Goal: Information Seeking & Learning: Check status

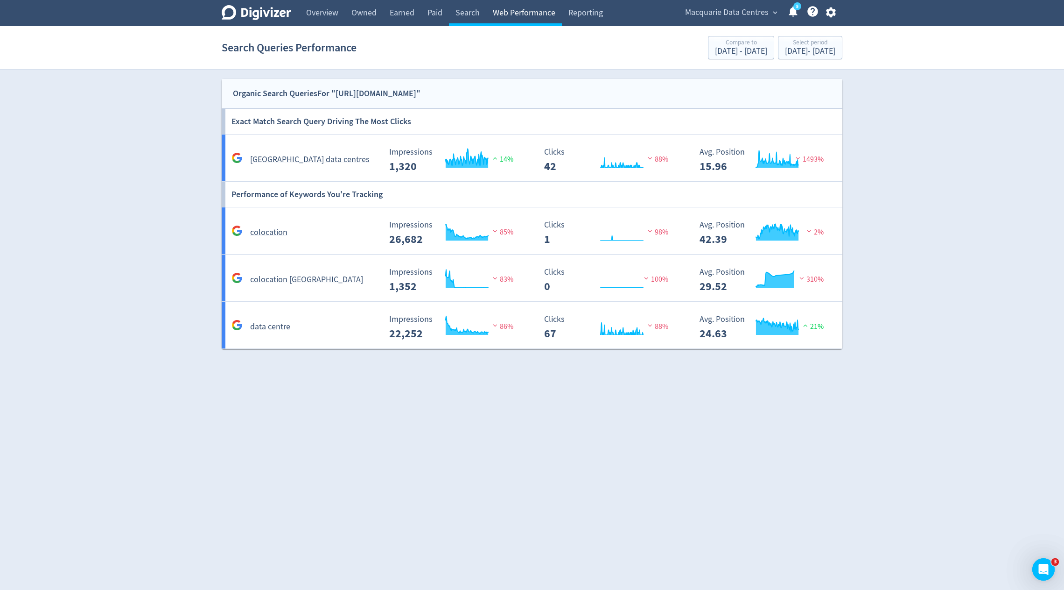
click at [544, 9] on link "Web Performance" at bounding box center [524, 13] width 76 height 26
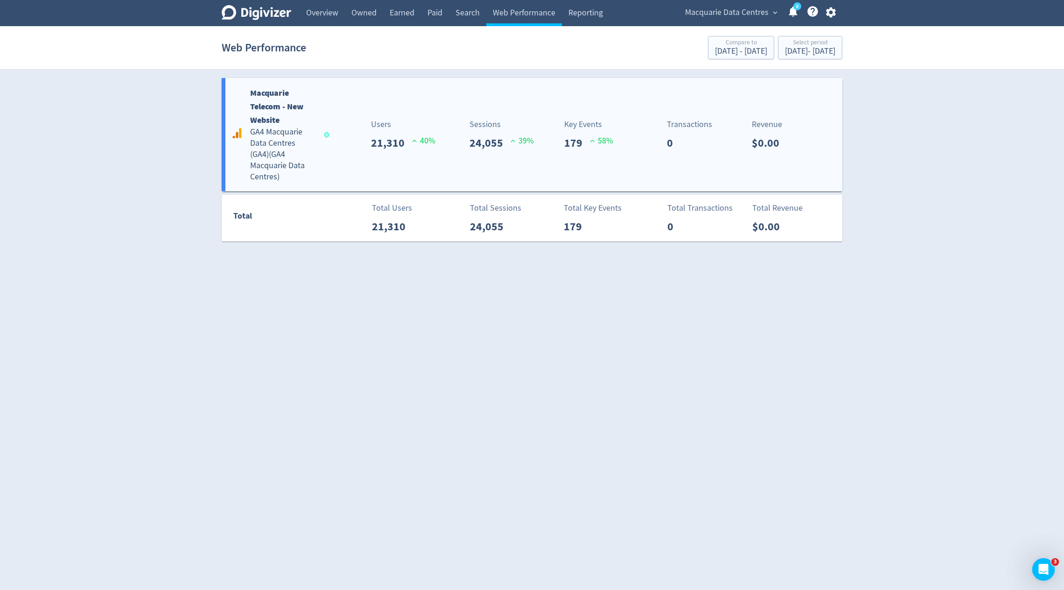
click at [499, 153] on div "Macquarie Telecom - New Website GA4 Macquarie Data Centres ([GEOGRAPHIC_DATA]) …" at bounding box center [532, 134] width 621 height 113
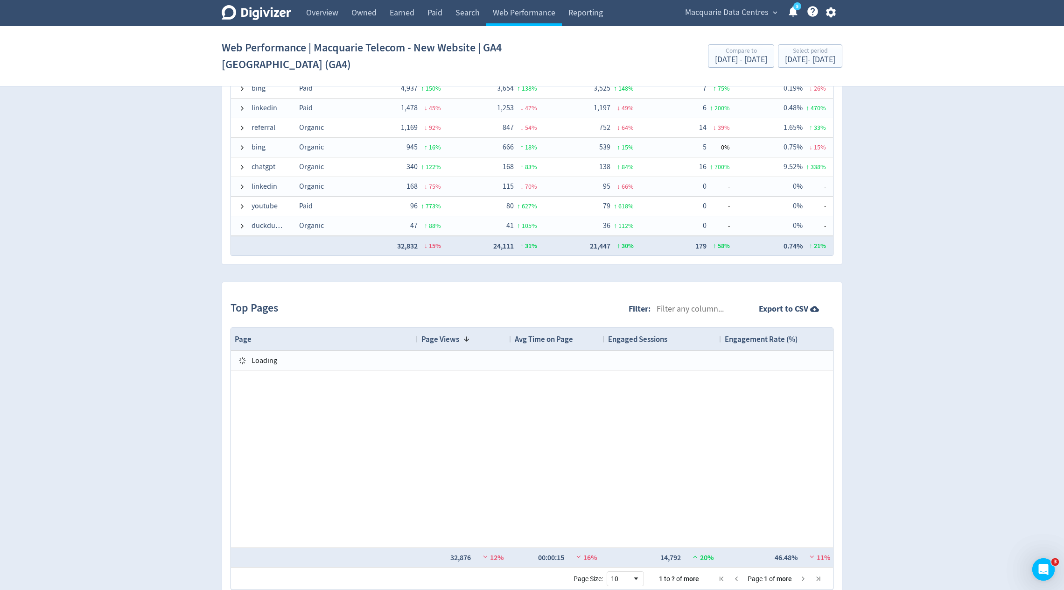
scroll to position [786, 0]
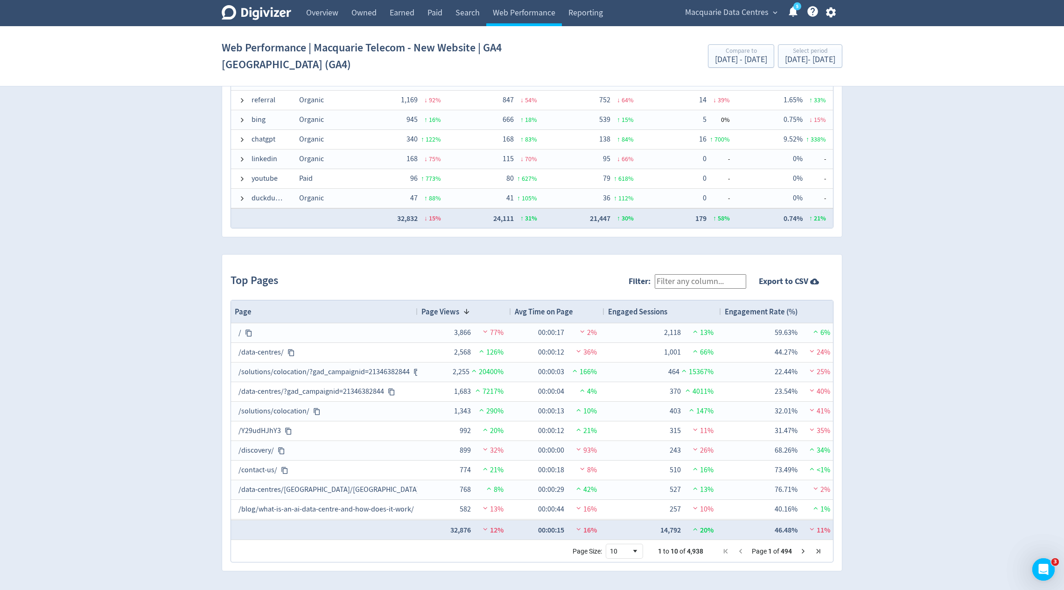
click at [679, 280] on input "Filter:" at bounding box center [701, 281] width 92 height 14
type input "colocation"
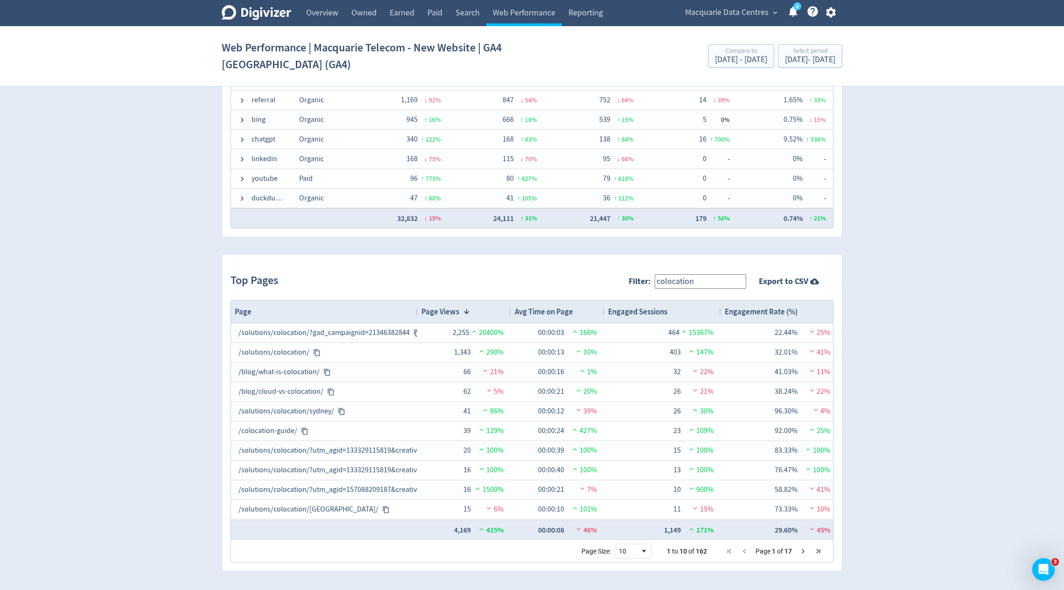
drag, startPoint x: 705, startPoint y: 283, endPoint x: 641, endPoint y: 282, distance: 64.4
click at [641, 282] on span "Filter: colocation" at bounding box center [690, 281] width 122 height 23
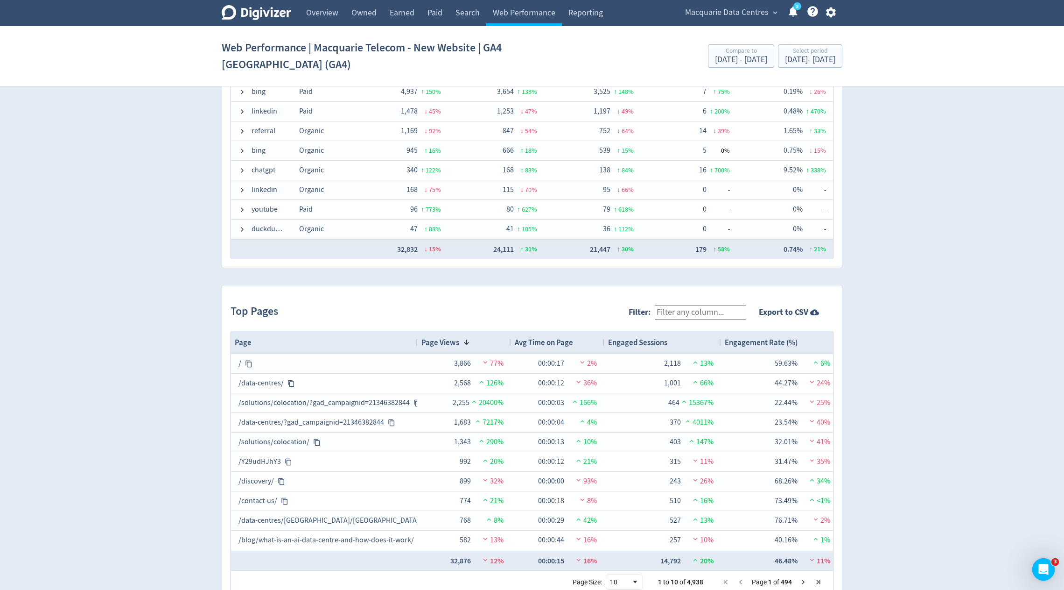
scroll to position [758, 0]
click at [688, 69] on div "Web Performance | Macquarie Telecom - New Website | GA4 Macquarie Data Centres …" at bounding box center [532, 56] width 621 height 47
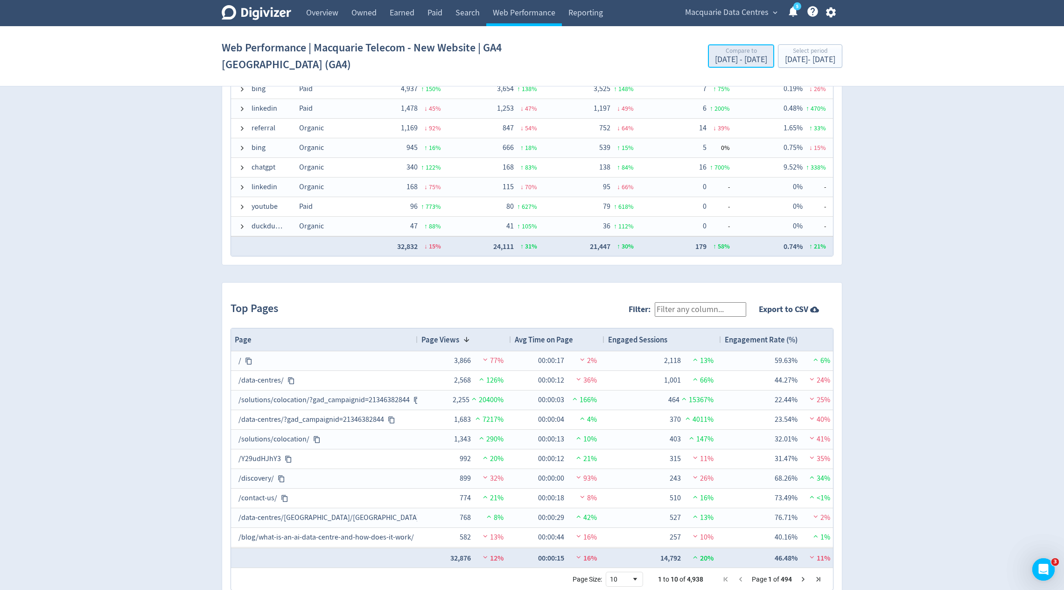
click at [715, 58] on div "[DATE] - [DATE]" at bounding box center [741, 60] width 52 height 8
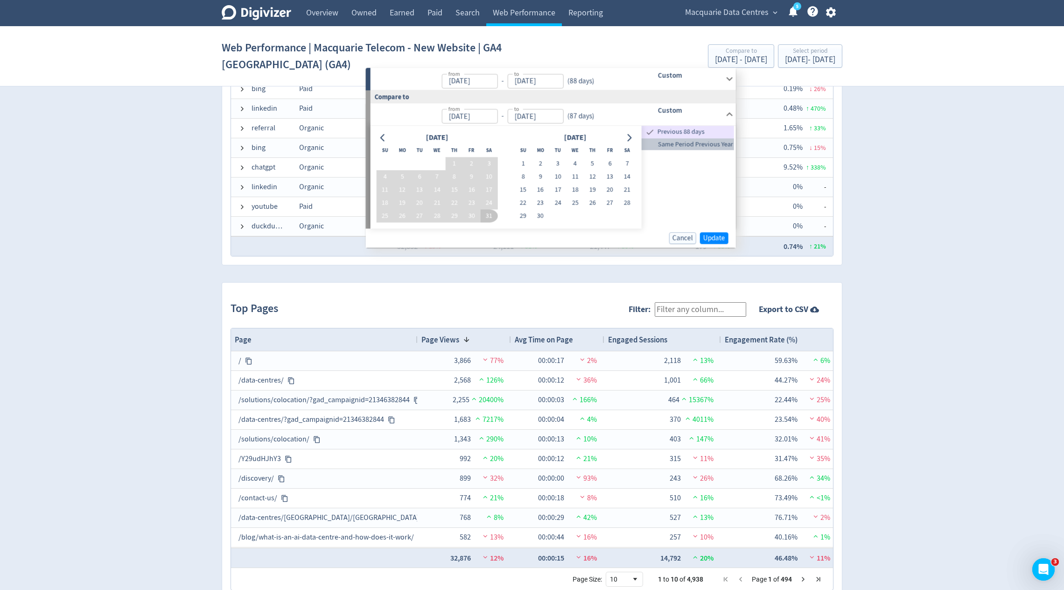
click at [685, 144] on span "Same Period Previous Year" at bounding box center [688, 144] width 92 height 10
type input "[DATE]"
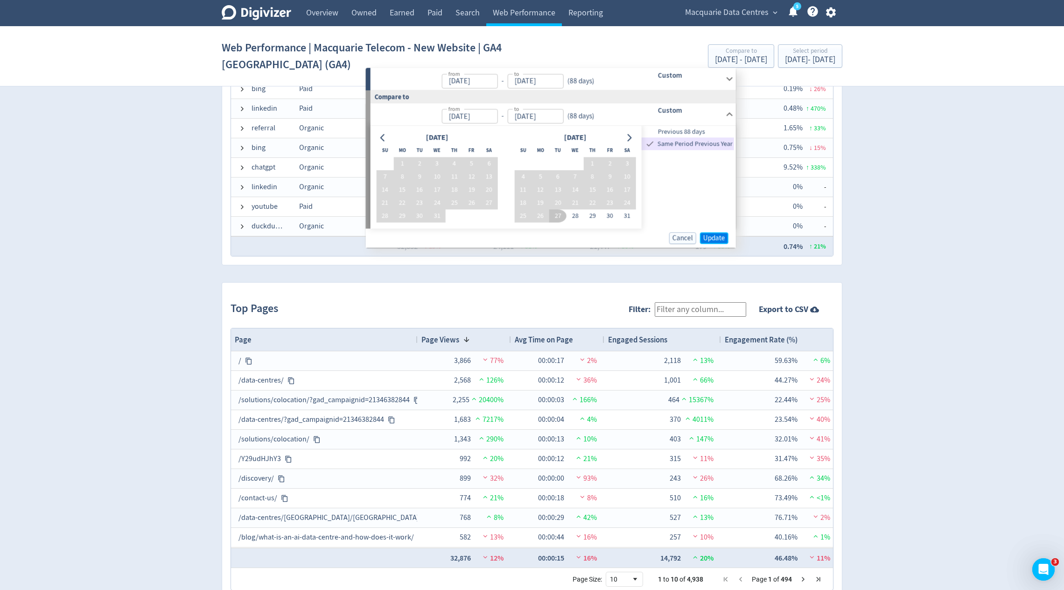
click at [718, 241] on span "Update" at bounding box center [715, 237] width 22 height 7
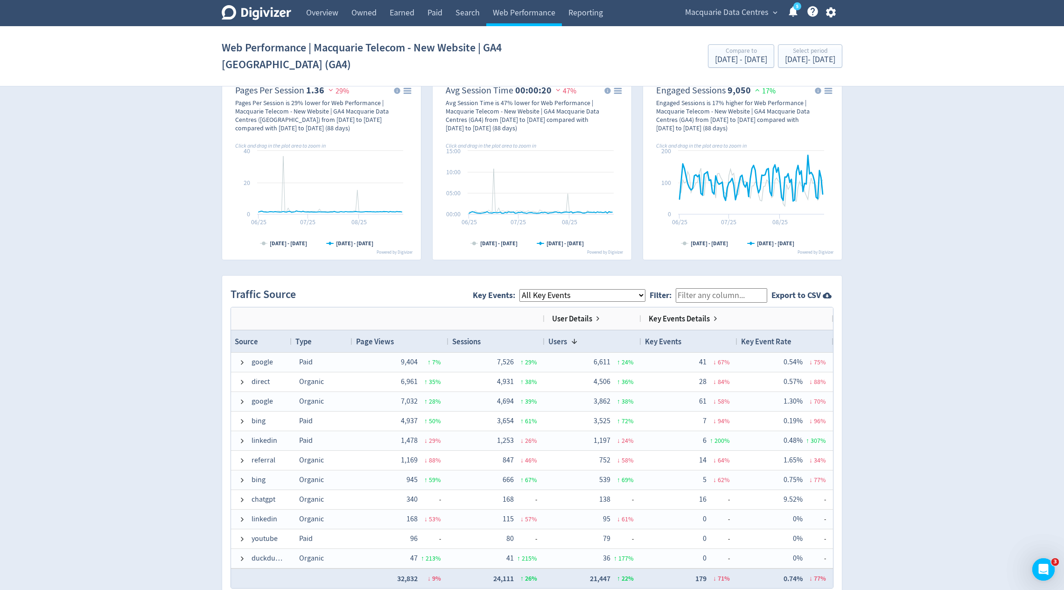
scroll to position [152, 0]
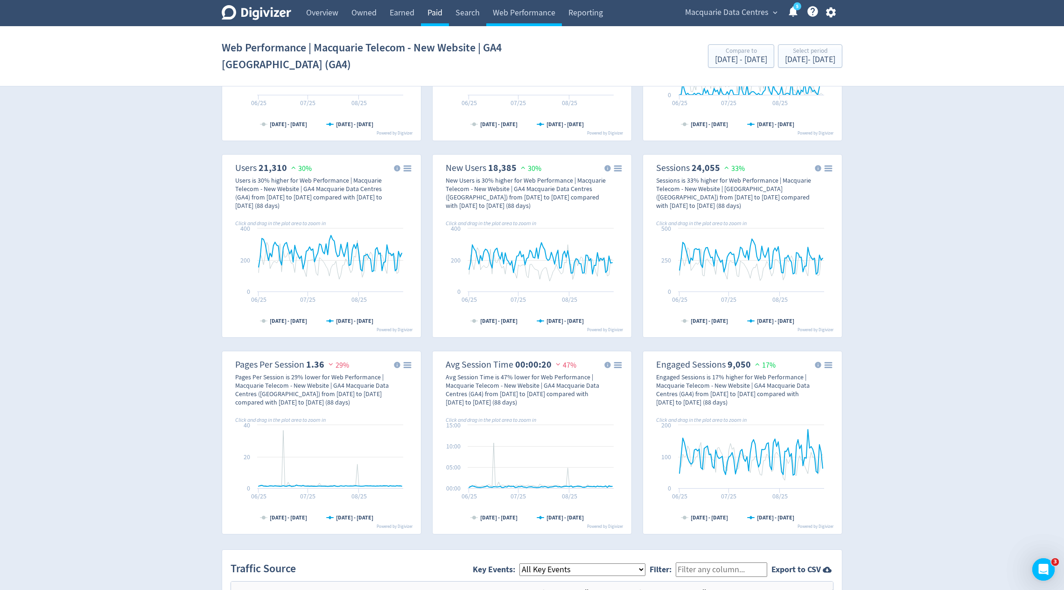
click at [437, 17] on link "Paid" at bounding box center [435, 13] width 28 height 26
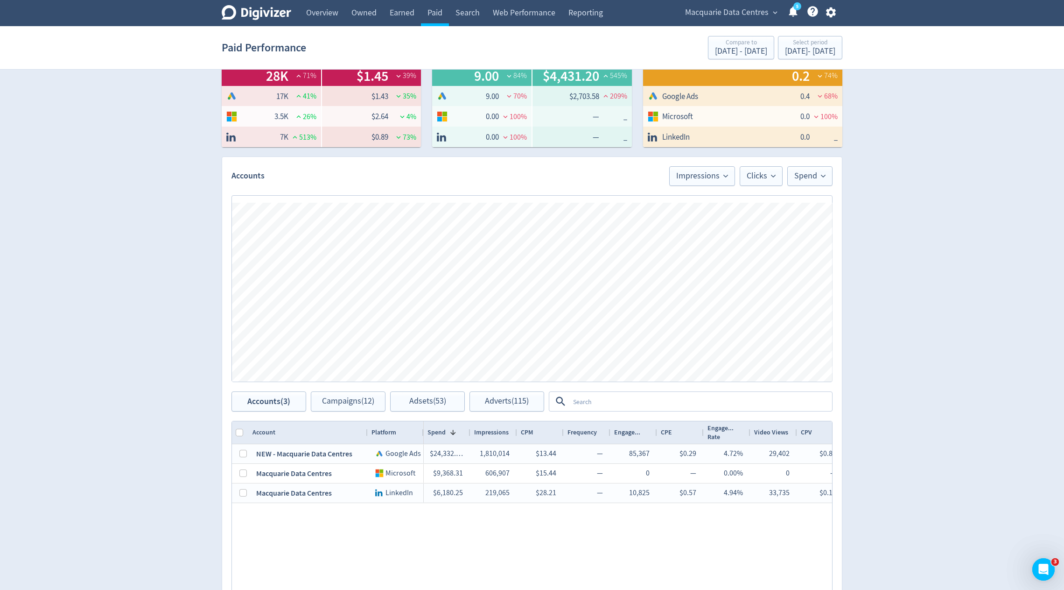
scroll to position [174, 0]
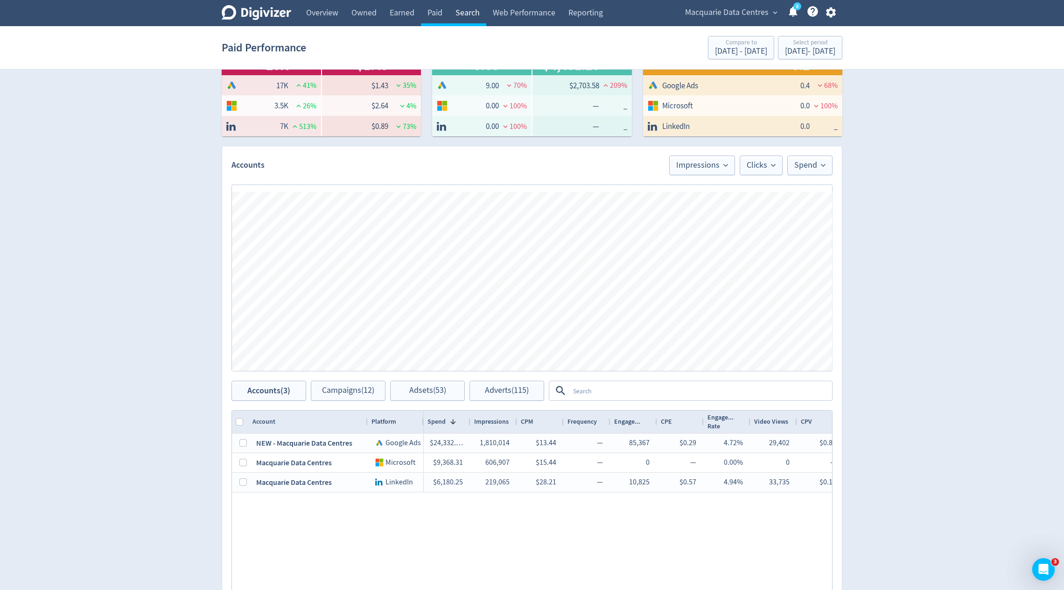
click at [465, 16] on link "Search" at bounding box center [467, 13] width 37 height 26
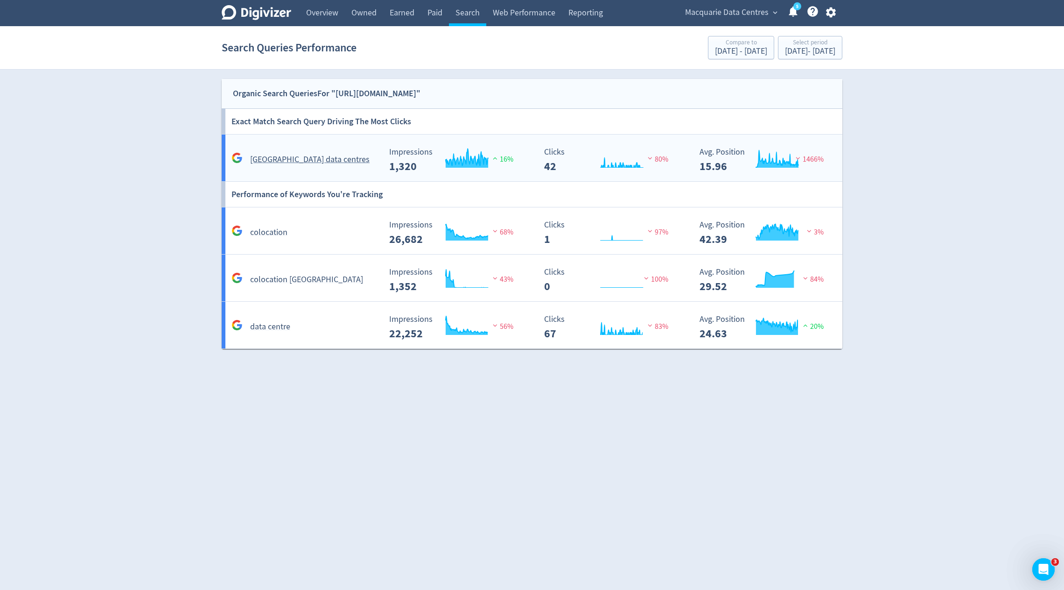
click at [408, 152] on rect "\a Impressions\a 1,320\a" at bounding box center [455, 160] width 140 height 25
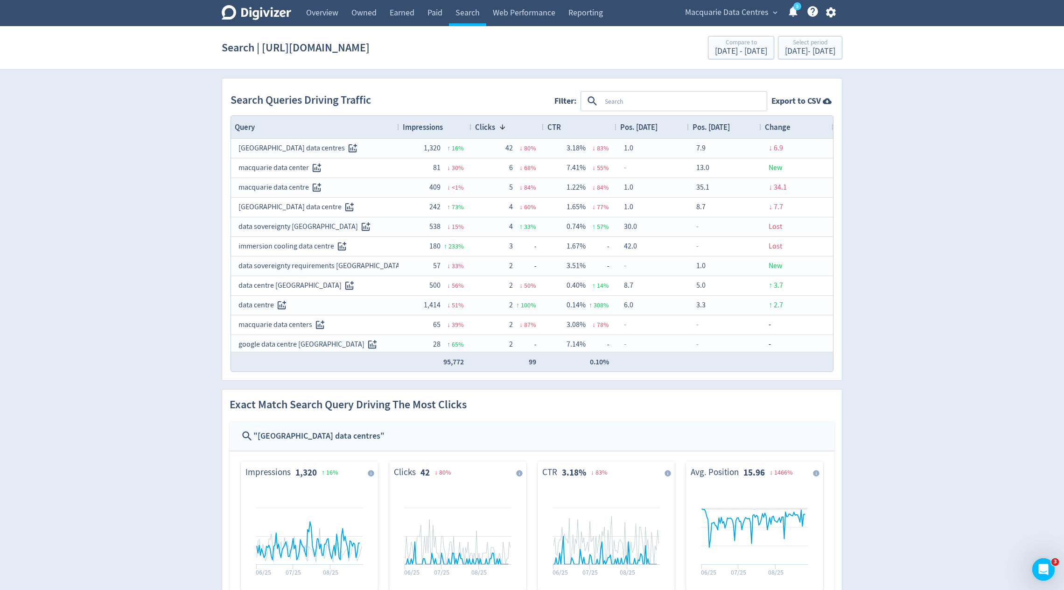
click at [628, 102] on textarea at bounding box center [683, 100] width 165 height 17
type textarea "macquarie"
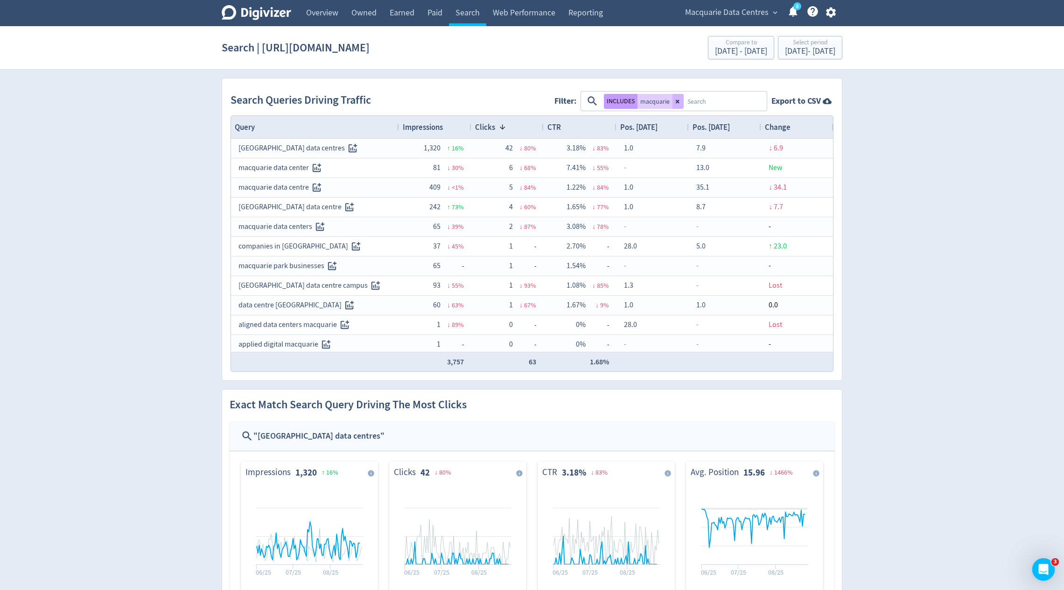
click at [620, 104] on button "INCLUDES" at bounding box center [621, 101] width 34 height 15
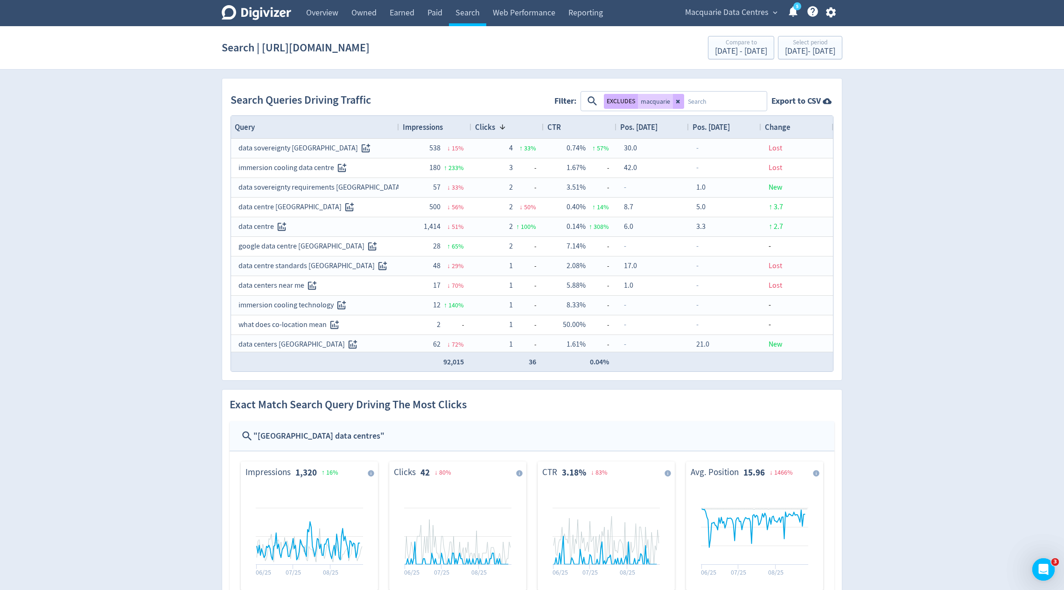
click at [421, 134] on div "Impressions" at bounding box center [435, 127] width 65 height 18
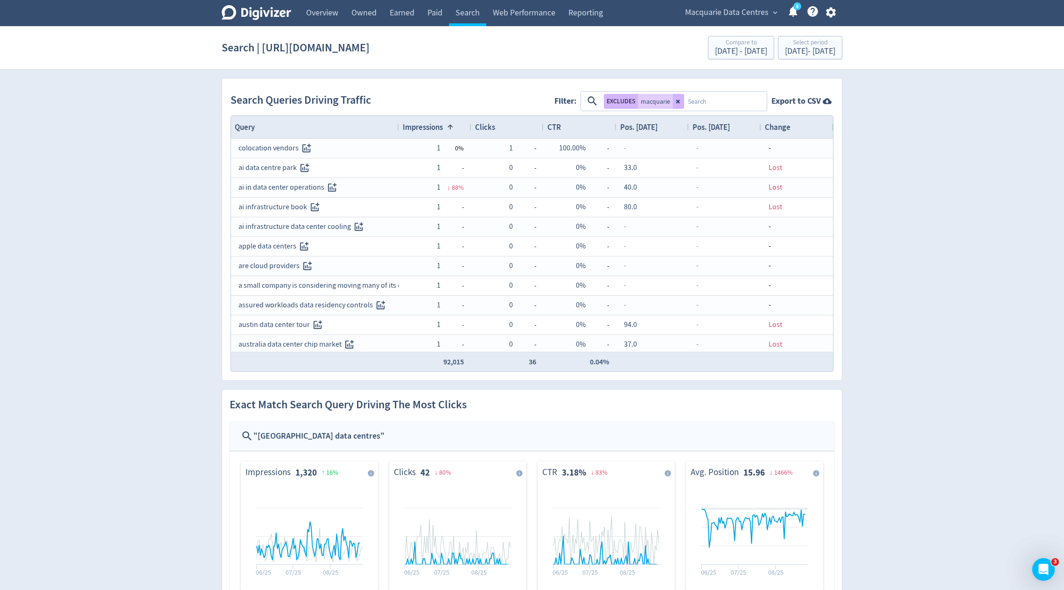
click at [421, 134] on div "Impressions 1" at bounding box center [435, 127] width 65 height 18
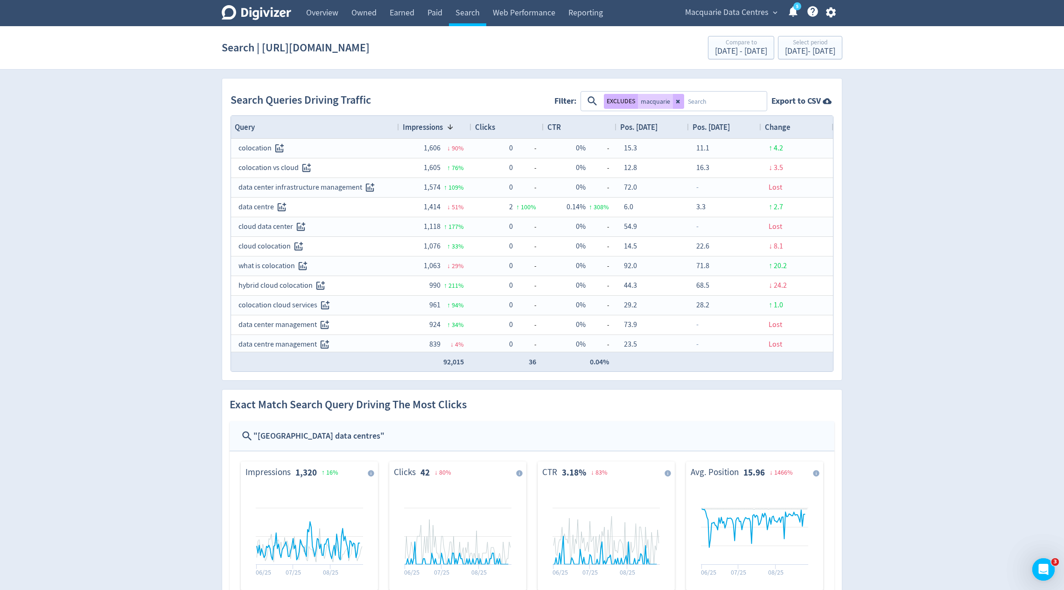
click at [719, 98] on textarea at bounding box center [725, 100] width 82 height 17
type textarea "colocation"
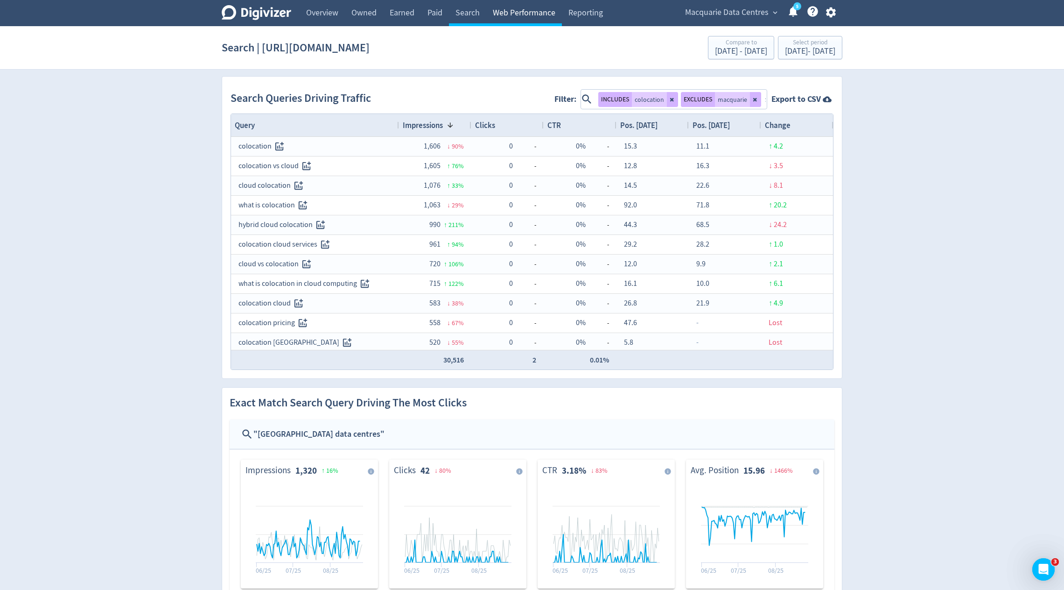
click at [538, 15] on link "Web Performance" at bounding box center [524, 13] width 76 height 26
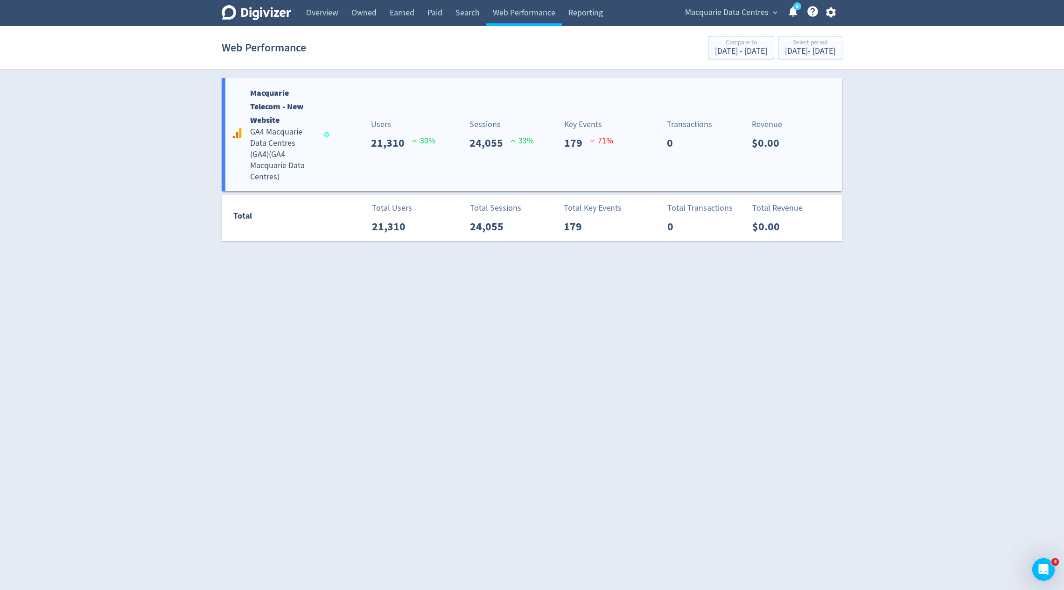
click at [431, 118] on div "Sessions 24,055 33 %" at bounding box center [482, 134] width 103 height 33
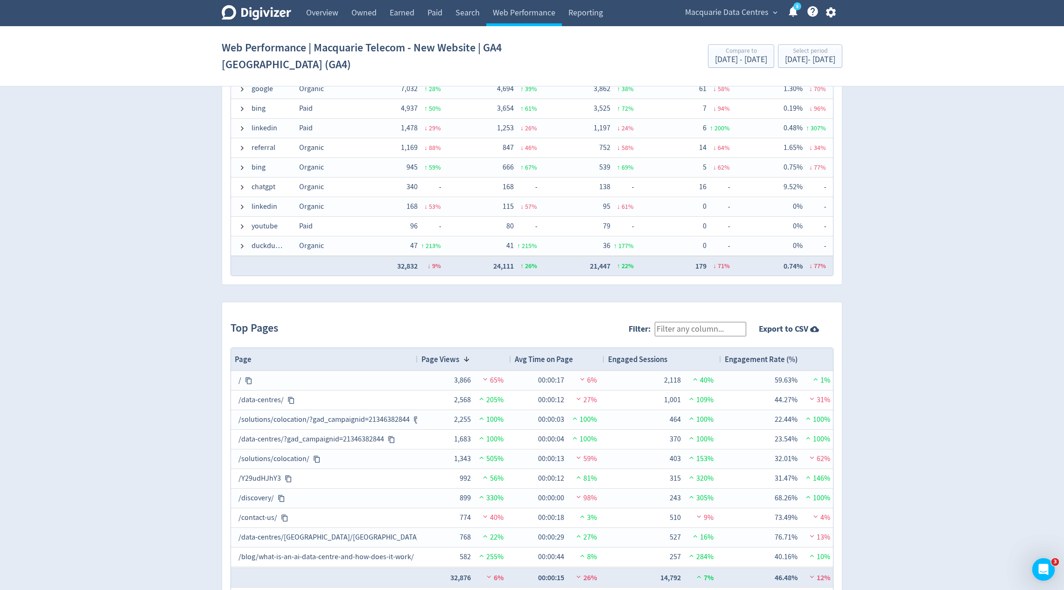
scroll to position [786, 0]
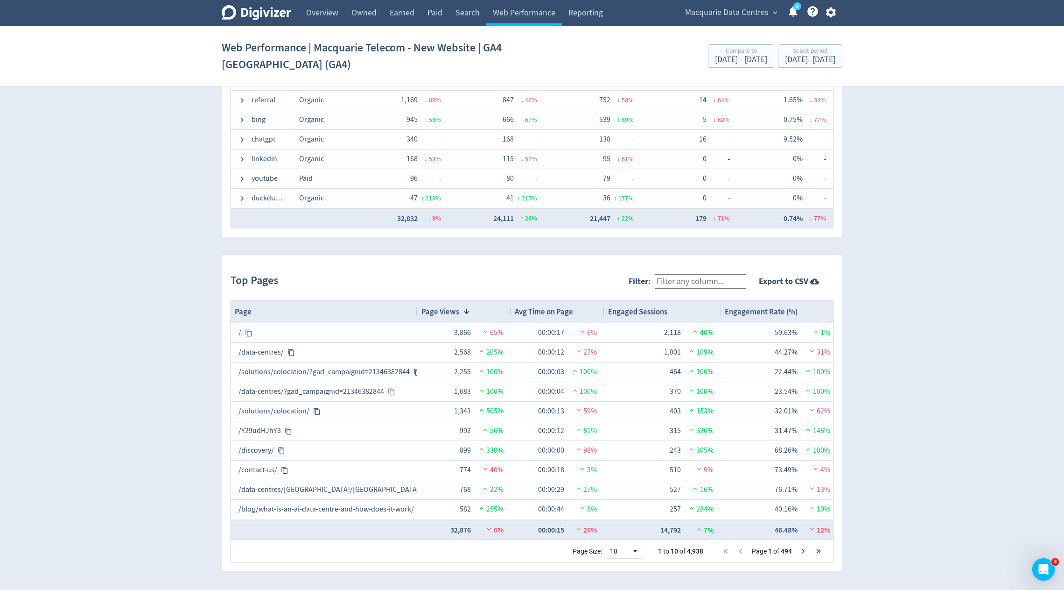
click at [709, 282] on input "Filter:" at bounding box center [701, 281] width 92 height 14
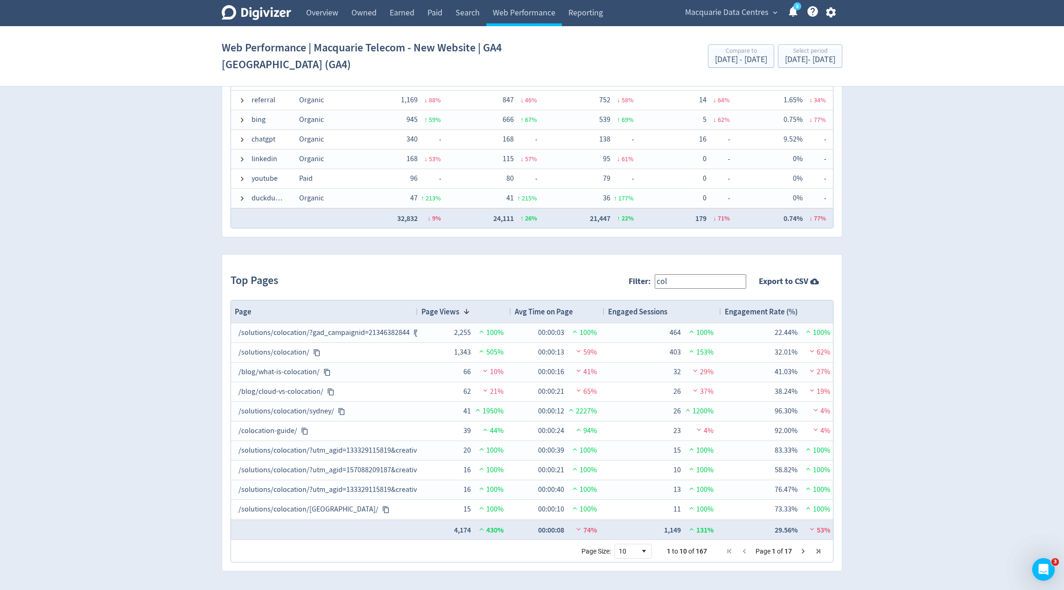
type input "colocation"
click at [461, 14] on link "Search" at bounding box center [467, 13] width 37 height 26
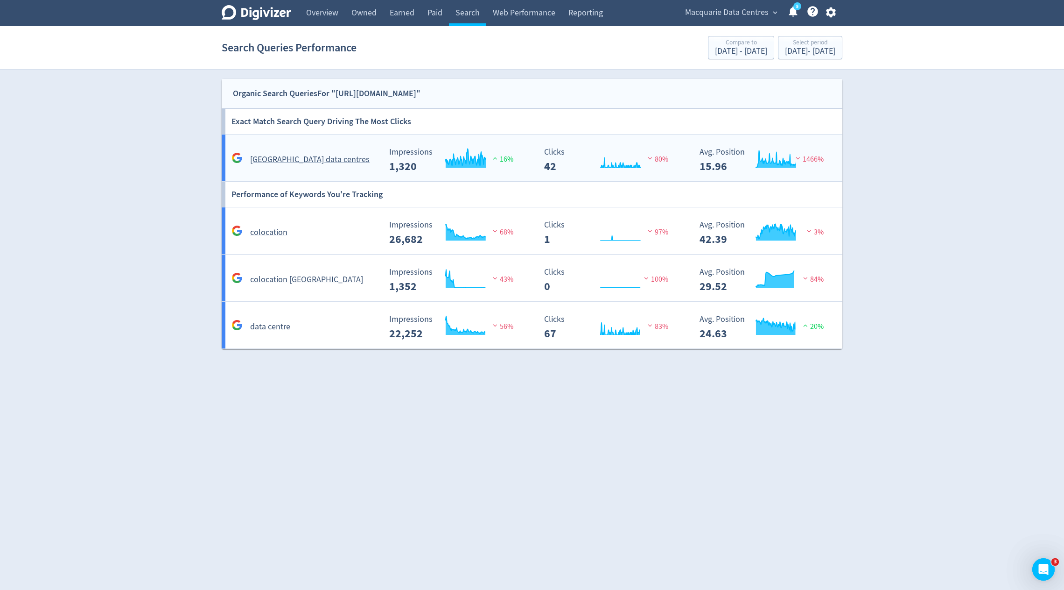
click at [353, 170] on div "macquarie data centres Created with Highcharts 10.3.3 Impressions 1,320 16% Cre…" at bounding box center [534, 157] width 625 height 47
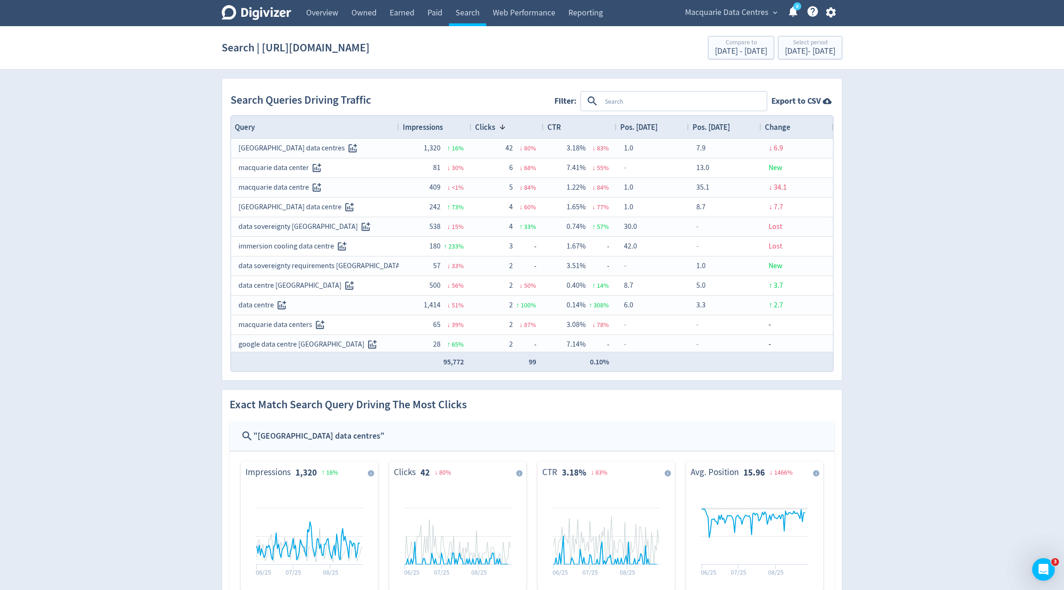
click at [629, 100] on textarea at bounding box center [683, 100] width 165 height 17
type textarea "macquarie"
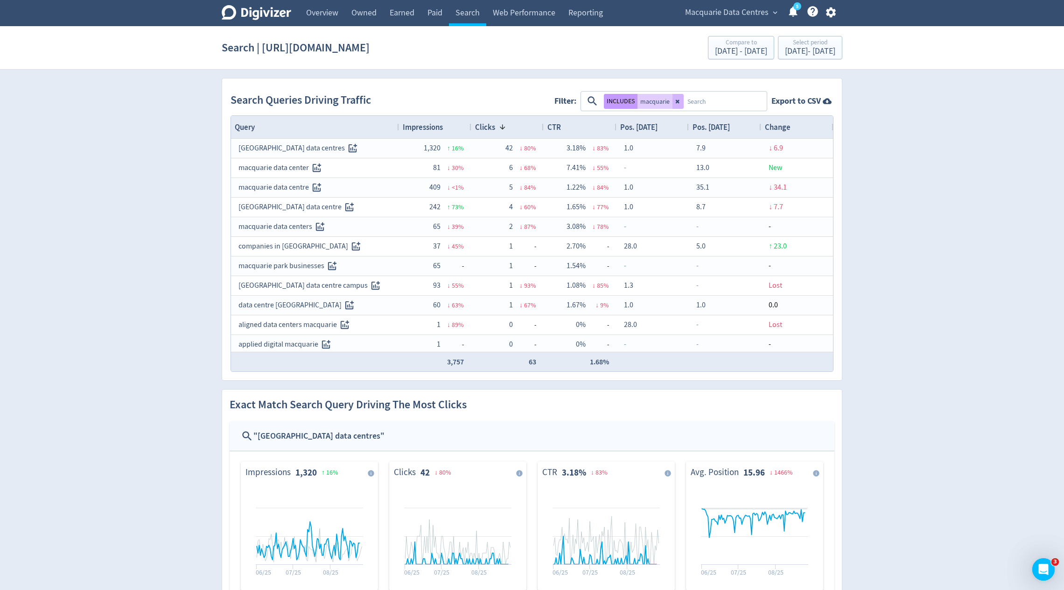
click at [612, 97] on button "INCLUDES" at bounding box center [621, 101] width 34 height 15
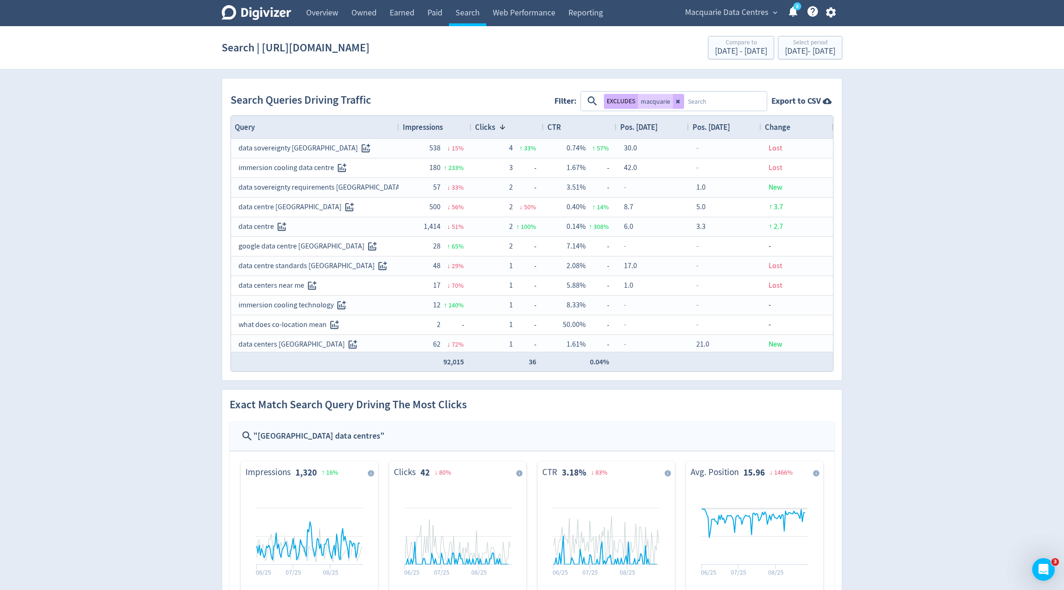
click at [715, 101] on textarea at bounding box center [725, 100] width 82 height 17
type textarea "colocation"
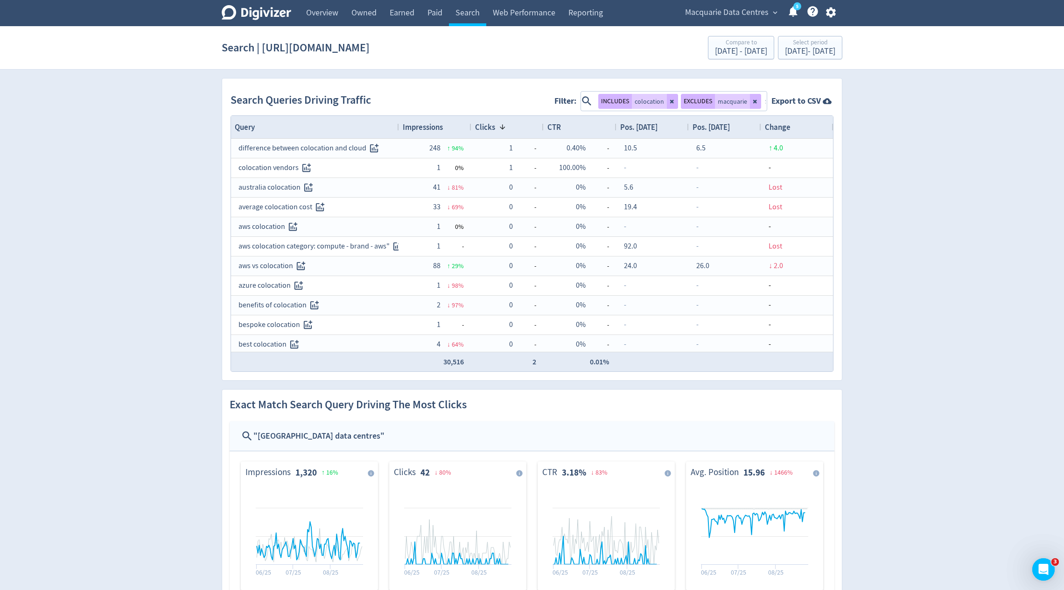
click at [432, 124] on span "Impressions" at bounding box center [423, 127] width 40 height 10
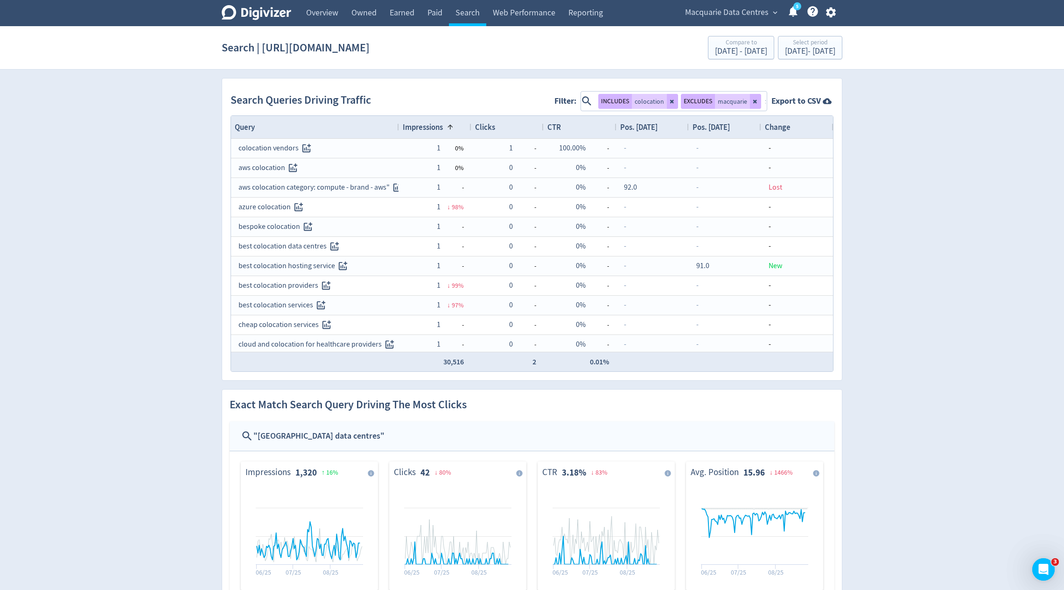
click at [432, 124] on span "Impressions" at bounding box center [423, 127] width 40 height 10
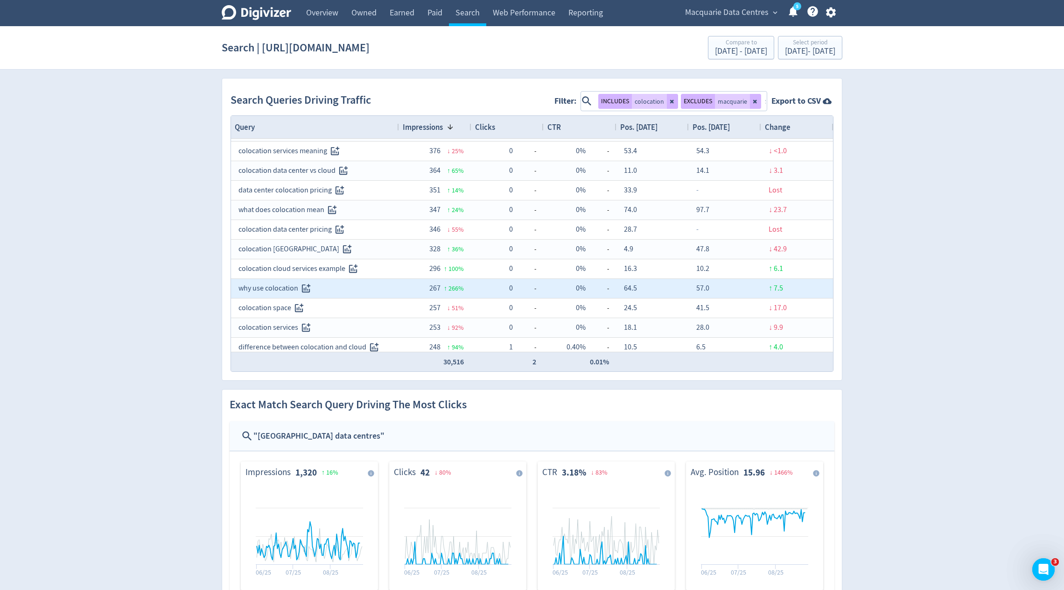
scroll to position [292, 0]
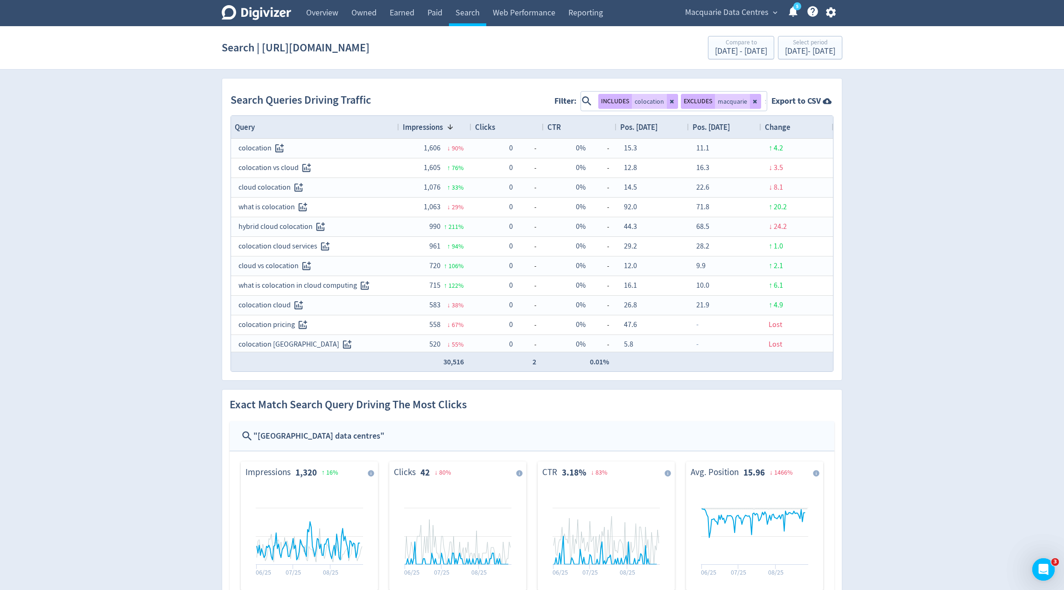
click at [764, 102] on textarea at bounding box center [763, 100] width 5 height 17
type textarea "[GEOGRAPHIC_DATA]"
click at [765, 100] on textarea at bounding box center [763, 100] width 5 height 17
type textarea "[GEOGRAPHIC_DATA]"
click at [765, 101] on textarea at bounding box center [763, 100] width 5 height 17
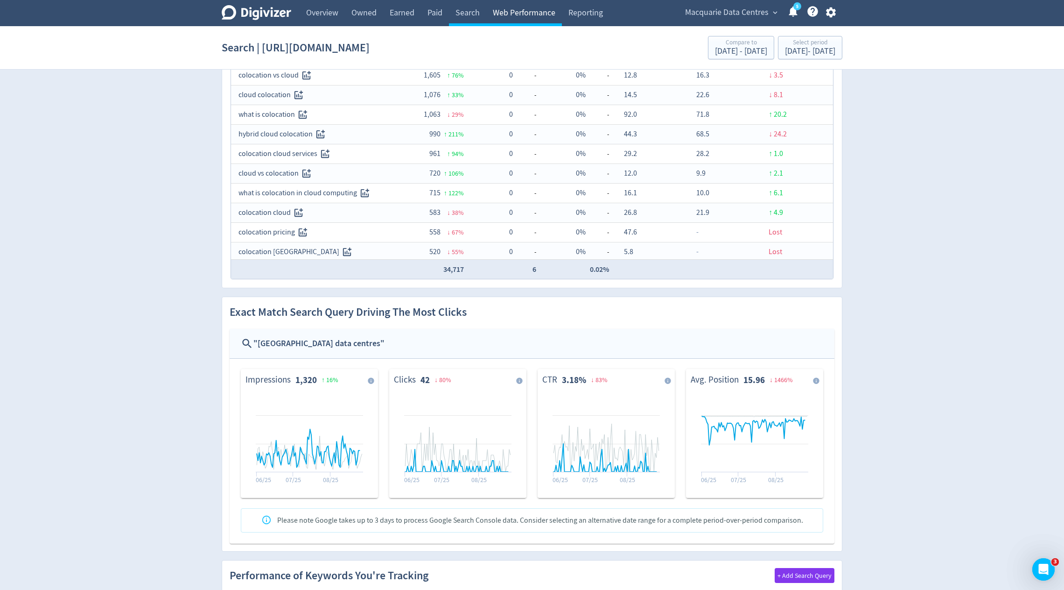
click at [516, 11] on link "Web Performance" at bounding box center [524, 13] width 76 height 26
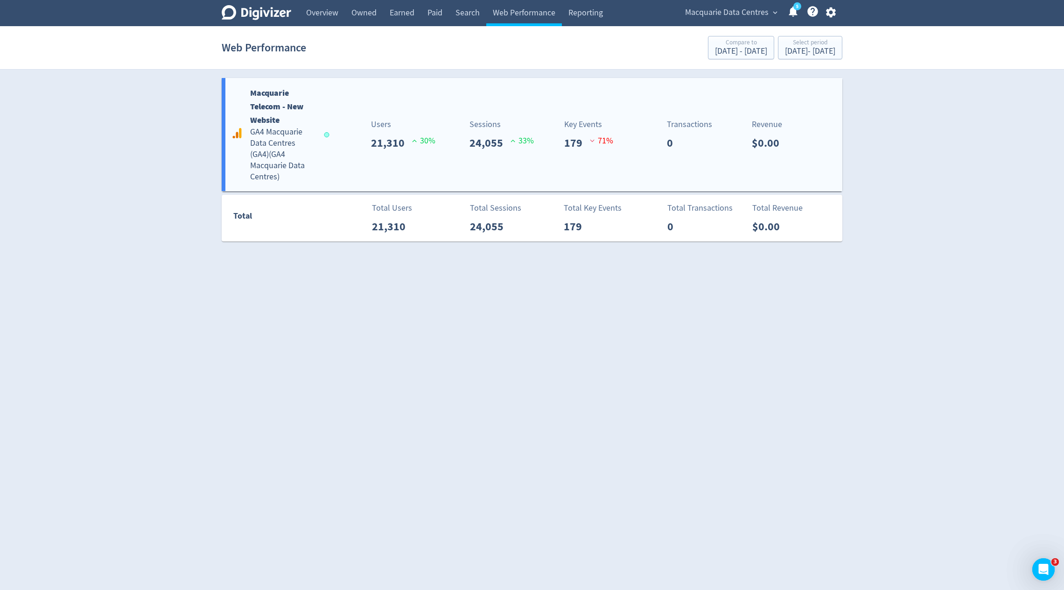
click at [522, 127] on div "Sessions 24,055 33 %" at bounding box center [502, 134] width 64 height 33
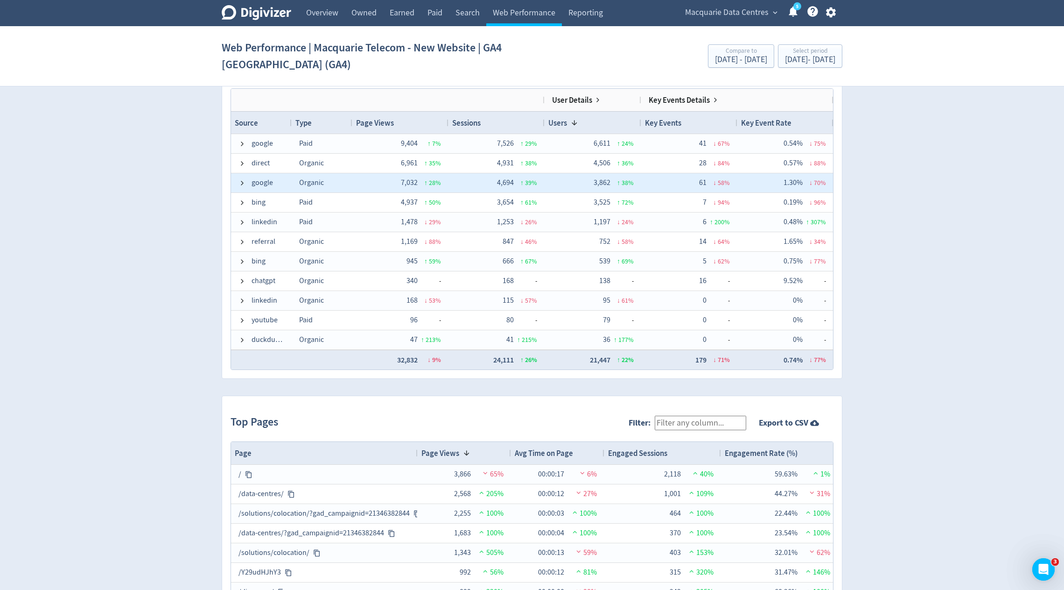
scroll to position [786, 0]
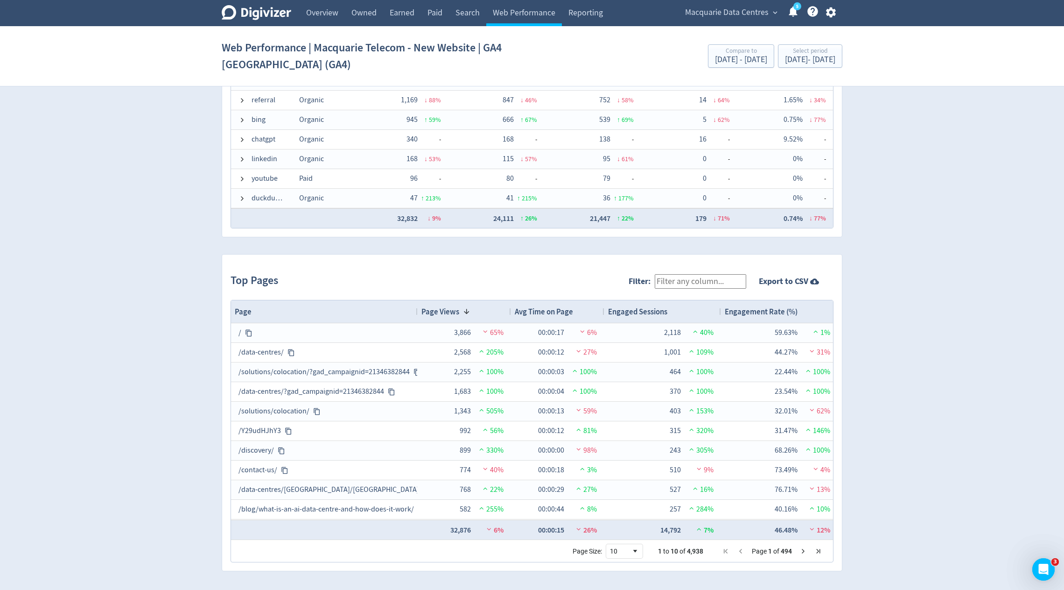
click at [696, 281] on input "Filter:" at bounding box center [701, 281] width 92 height 14
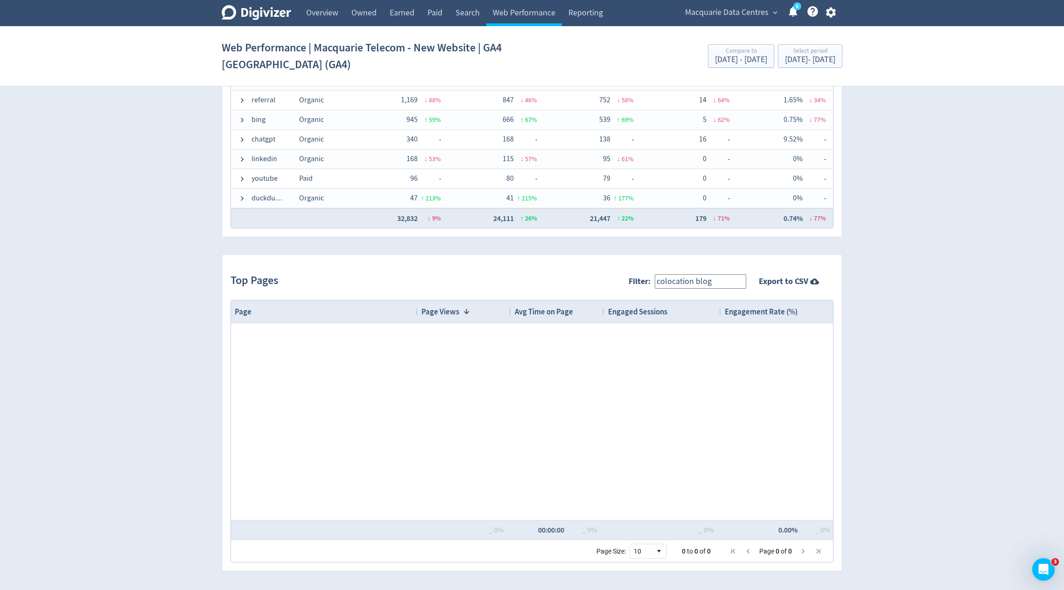
drag, startPoint x: 703, startPoint y: 281, endPoint x: 756, endPoint y: 278, distance: 53.3
click at [756, 278] on div "Filter: colocation blog Export to CSV" at bounding box center [731, 281] width 205 height 37
type input "colocation"
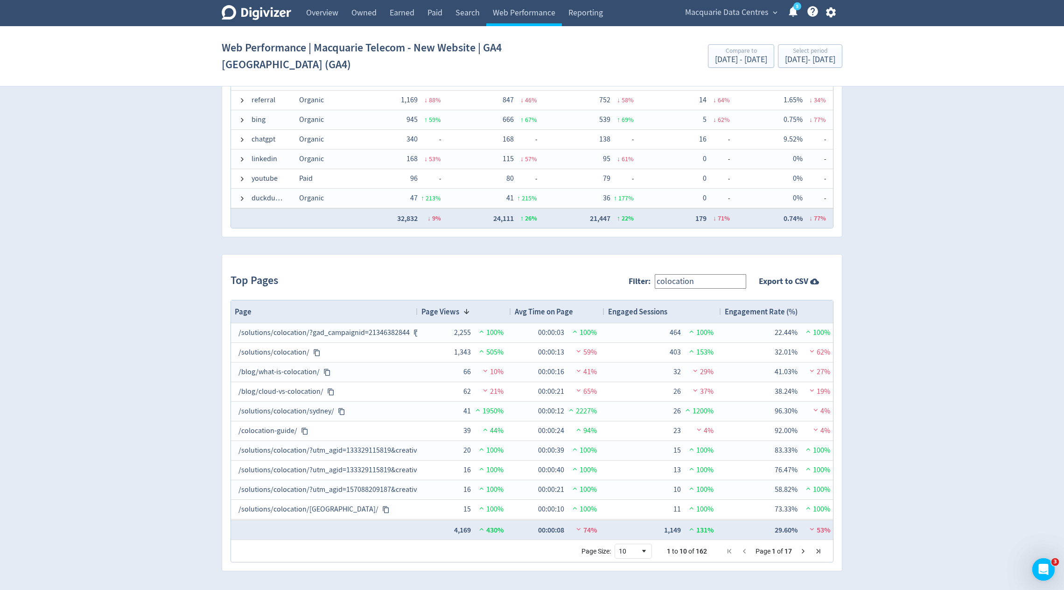
drag, startPoint x: 708, startPoint y: 280, endPoint x: 578, endPoint y: 276, distance: 129.8
click at [578, 276] on div "Top Pages Filter: colocation Export to CSV" at bounding box center [532, 281] width 603 height 37
type input "b"
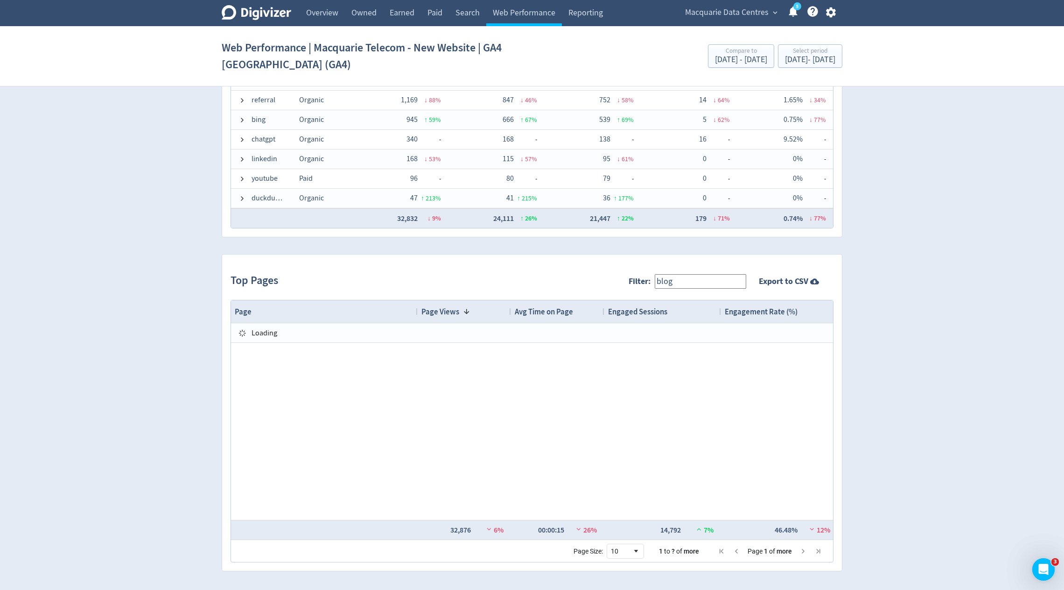
type input "blog"
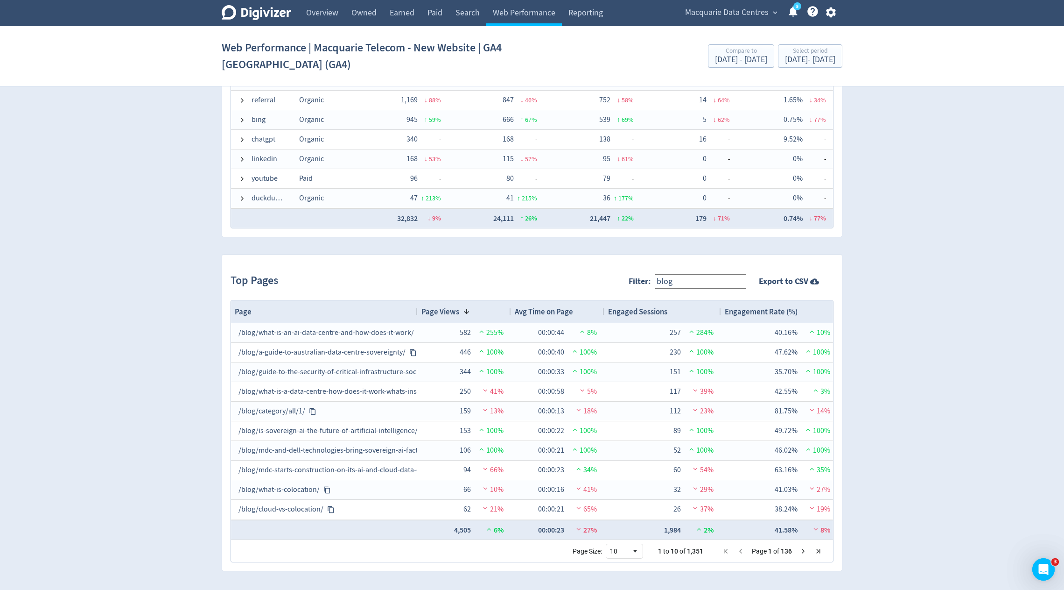
click at [802, 549] on span "Next Page" at bounding box center [803, 550] width 7 height 7
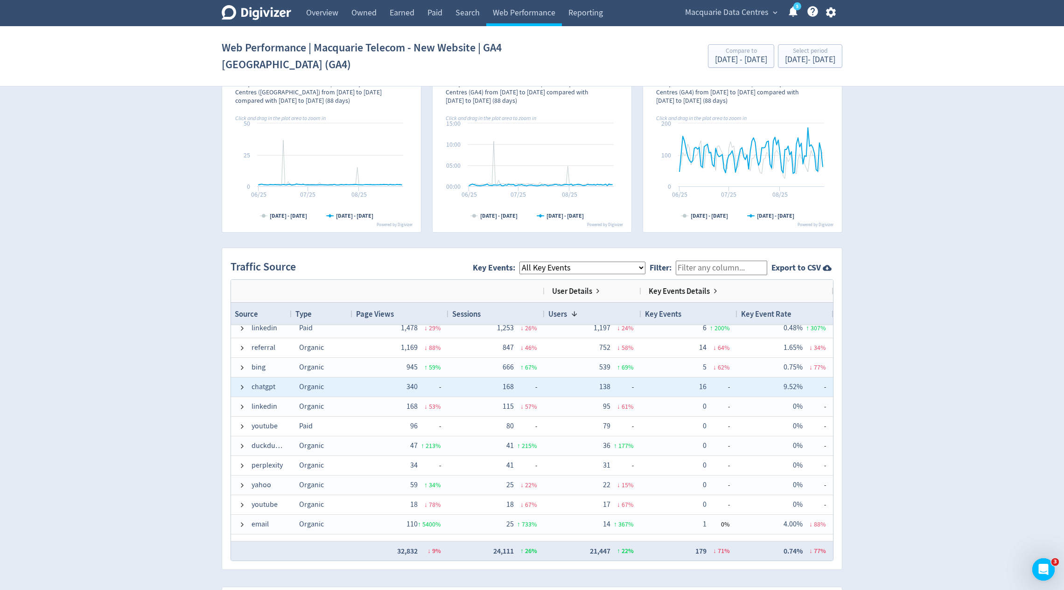
scroll to position [0, 0]
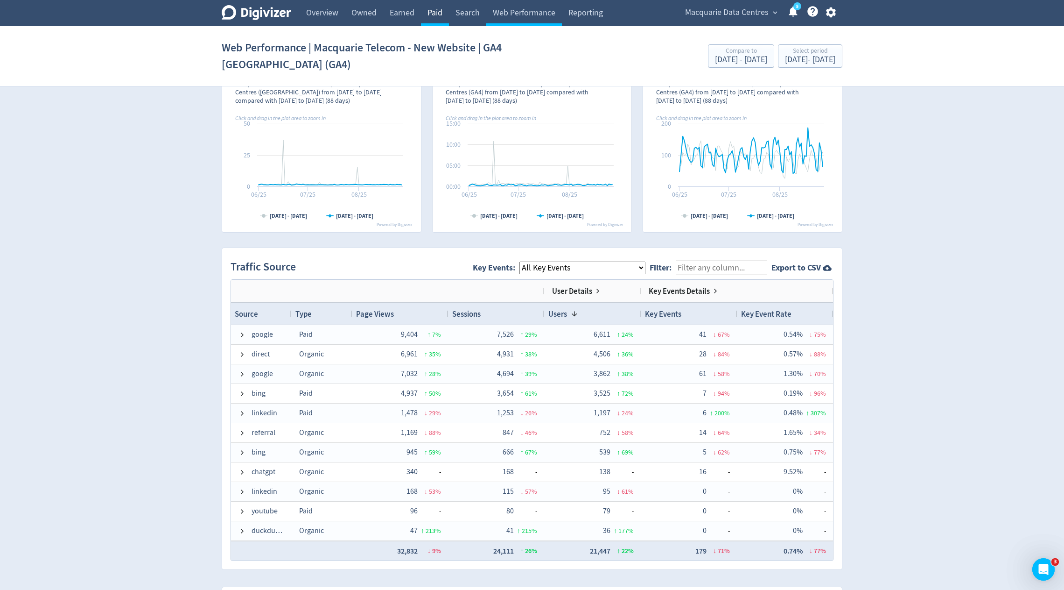
click at [439, 13] on link "Paid" at bounding box center [435, 13] width 28 height 26
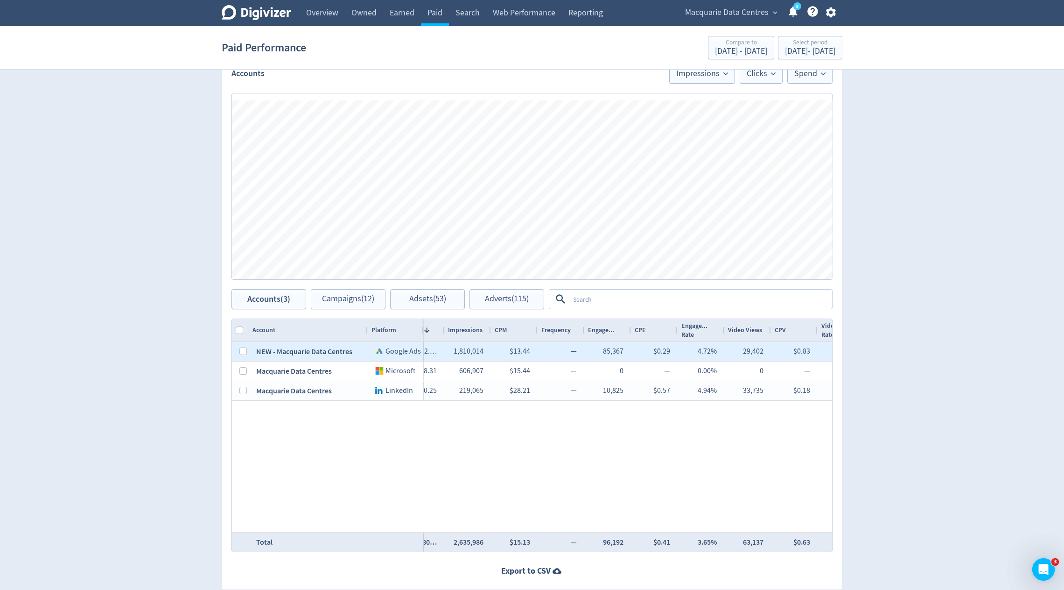
scroll to position [0, 4]
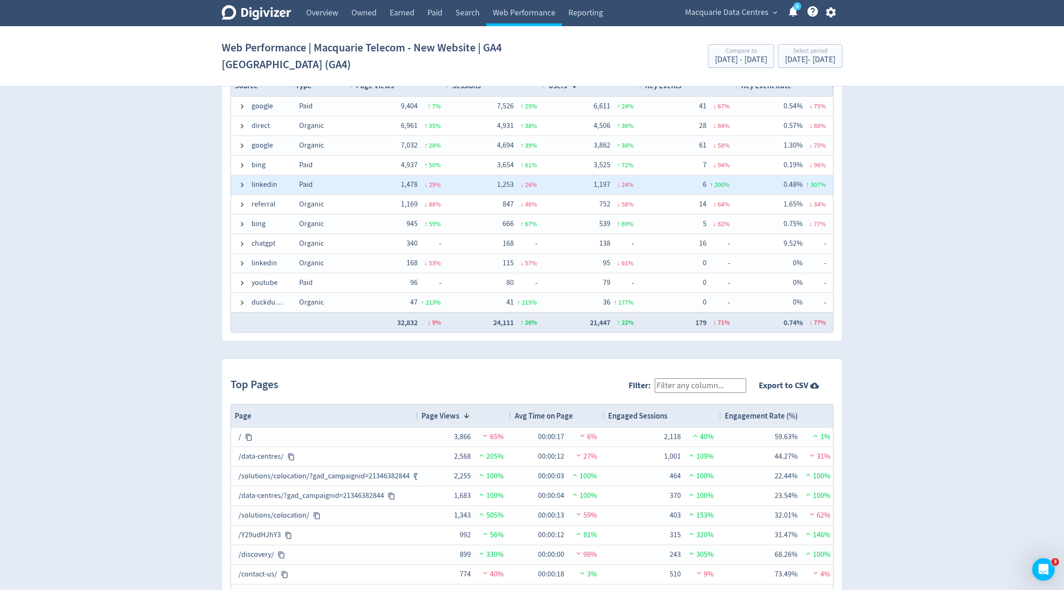
scroll to position [681, 0]
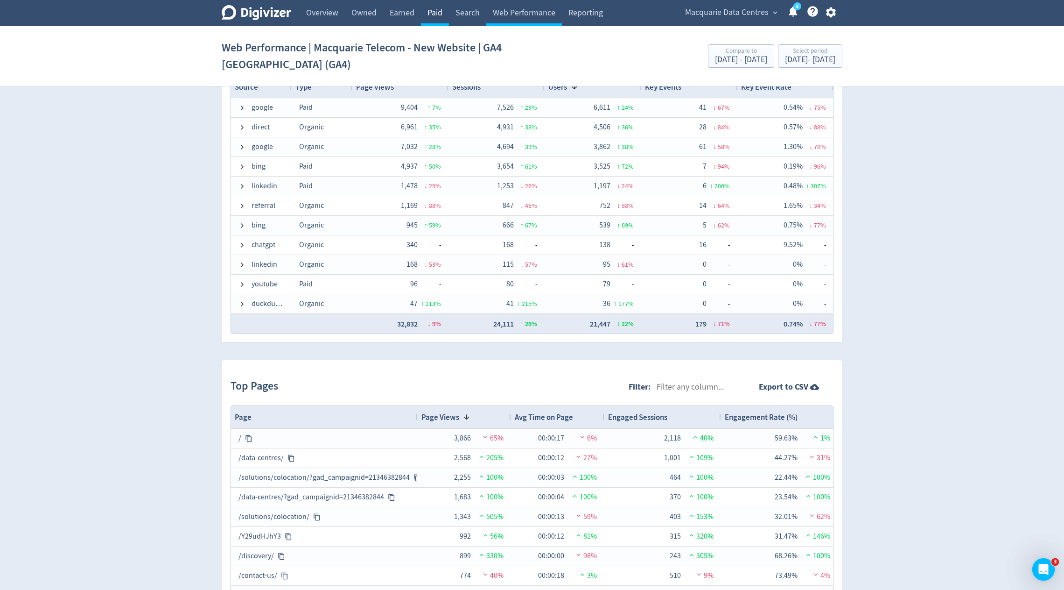
click at [431, 12] on link "Paid" at bounding box center [435, 13] width 28 height 26
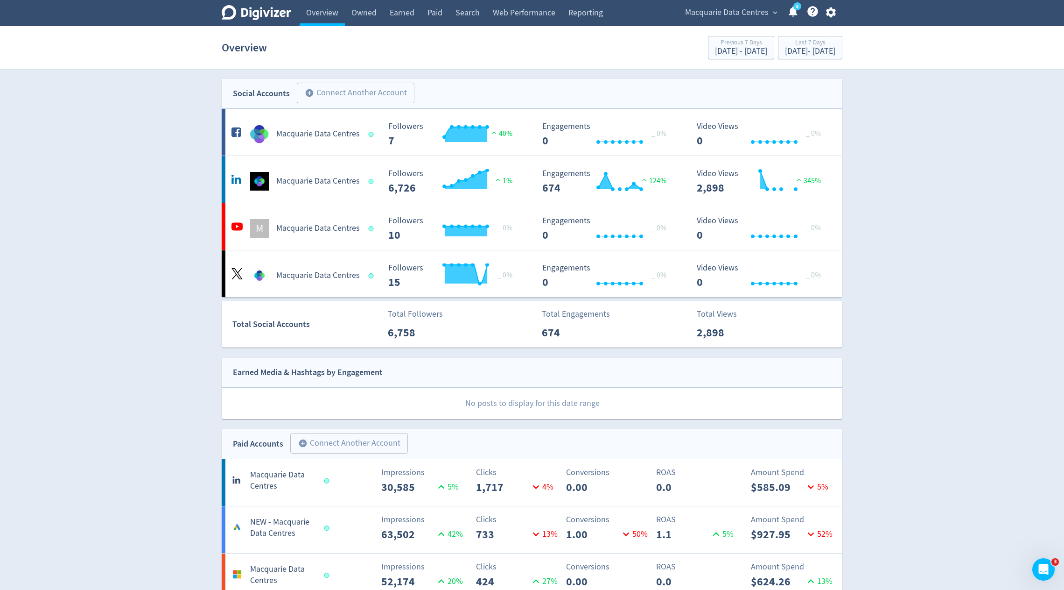
click at [745, 16] on span "Macquarie Data Centres" at bounding box center [727, 12] width 84 height 15
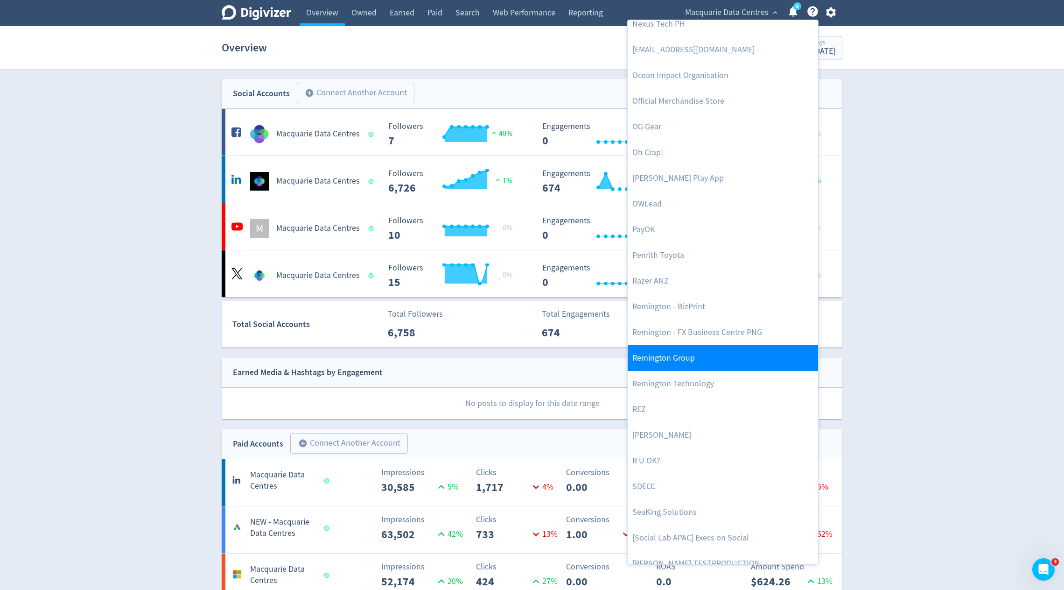
scroll to position [1945, 0]
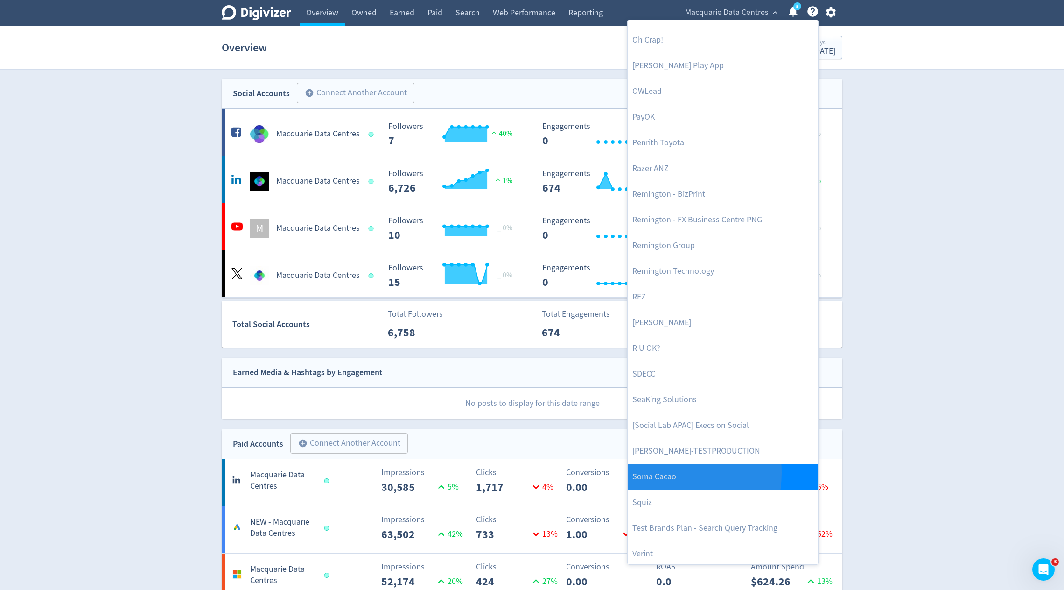
click at [659, 472] on link "Soma Cacao" at bounding box center [723, 477] width 190 height 26
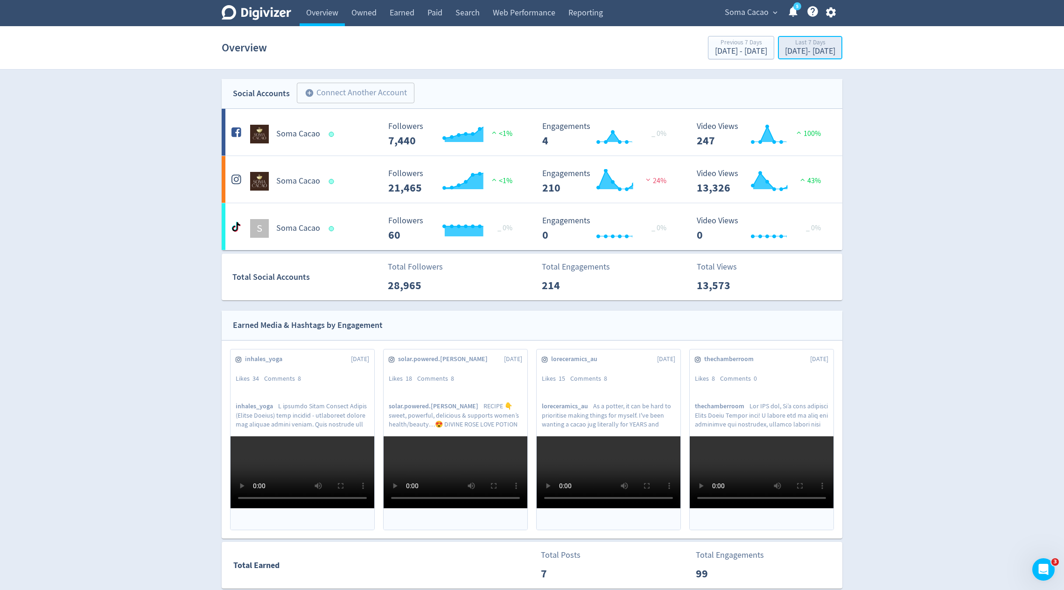
click at [785, 55] on div "Aug 21, 2025 - Aug 27, 2025" at bounding box center [810, 51] width 50 height 8
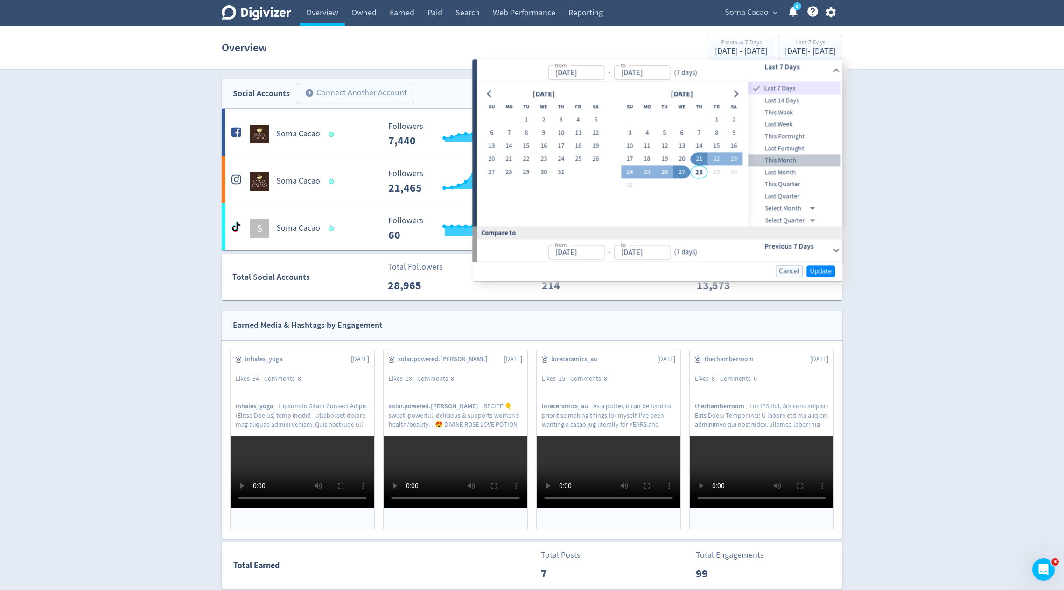
click at [788, 161] on span "This Month" at bounding box center [795, 160] width 92 height 10
type input "Aug 01, 2025"
type input "Jul 01, 2025"
type input "Jul 27, 2025"
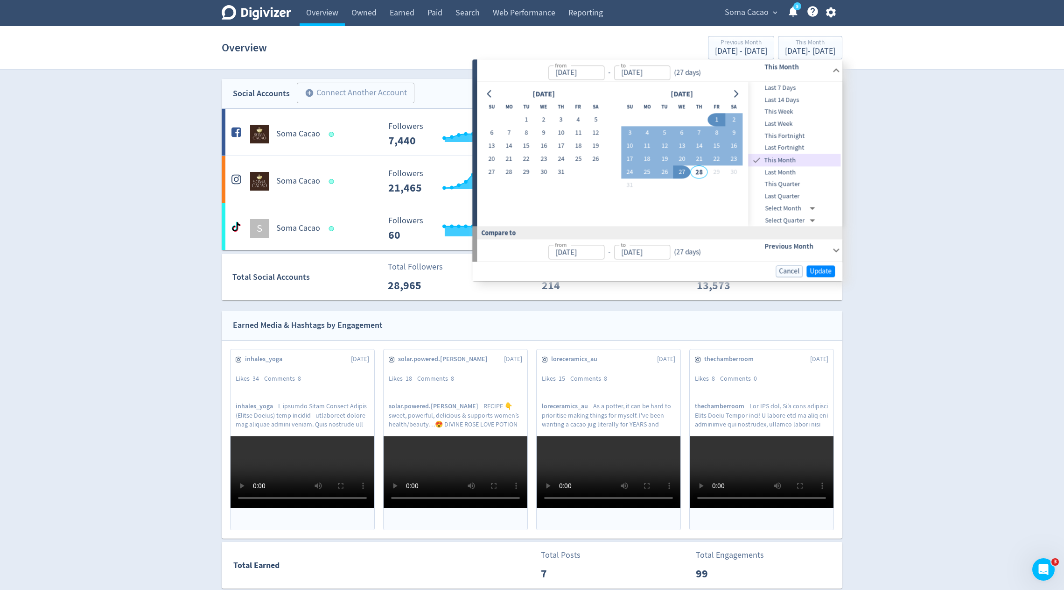
click at [823, 276] on div "Cancel Update" at bounding box center [653, 271] width 363 height 12
click at [823, 271] on span "Update" at bounding box center [821, 271] width 22 height 7
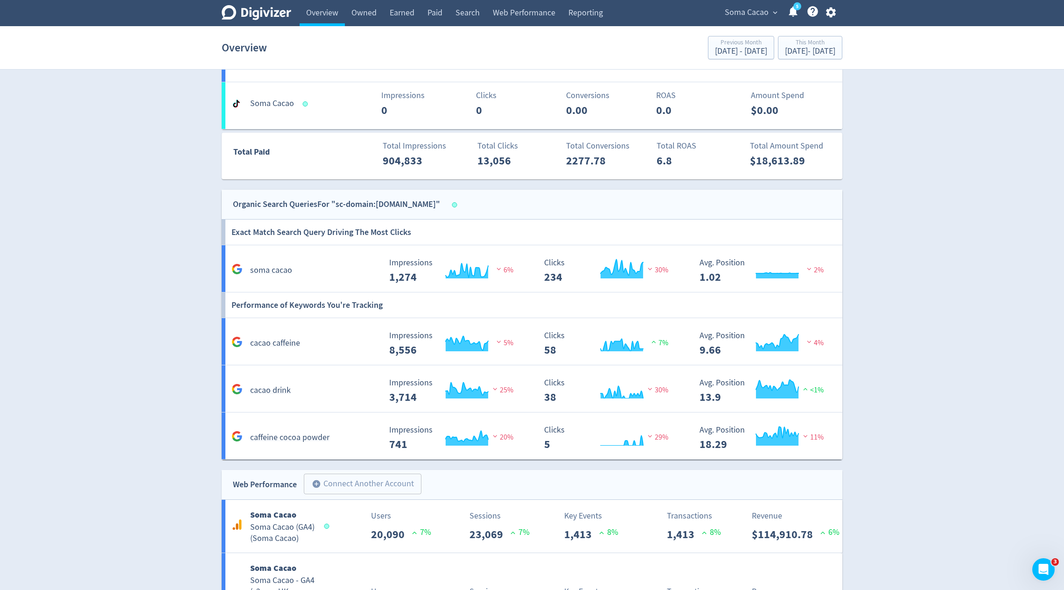
scroll to position [640, 0]
